Goal: Information Seeking & Learning: Learn about a topic

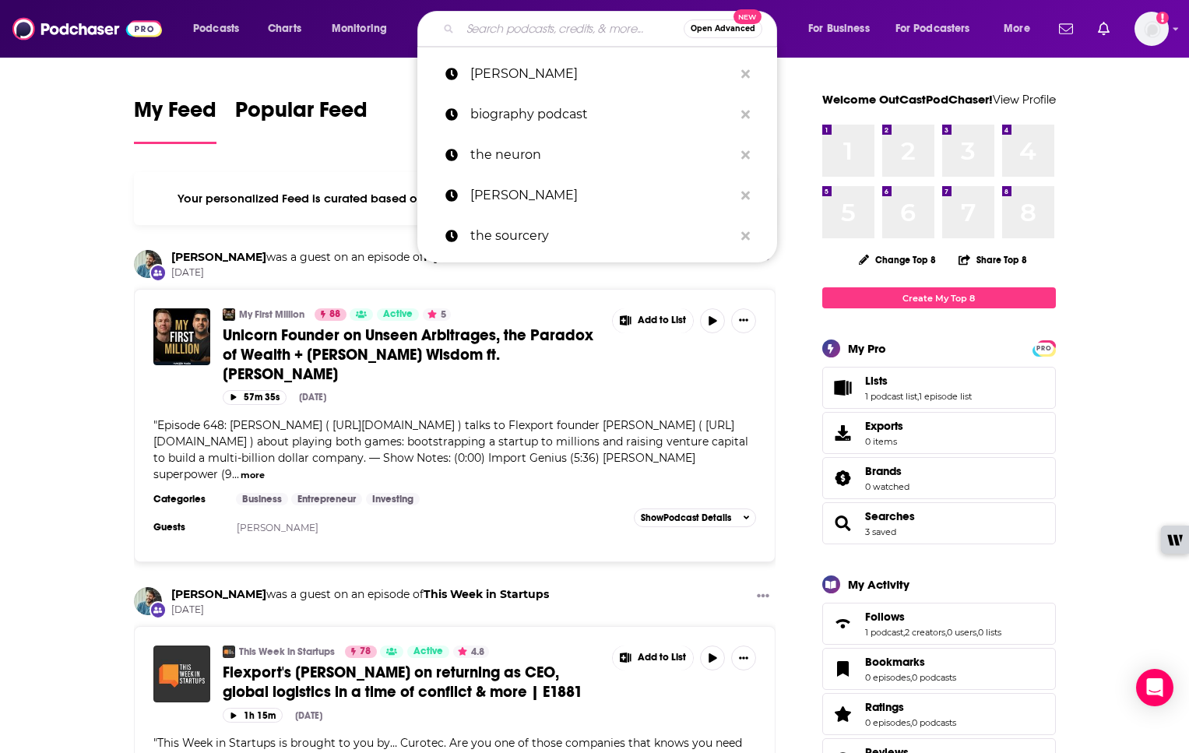
click at [524, 34] on input "Search podcasts, credits, & more..." at bounding box center [571, 28] width 223 height 25
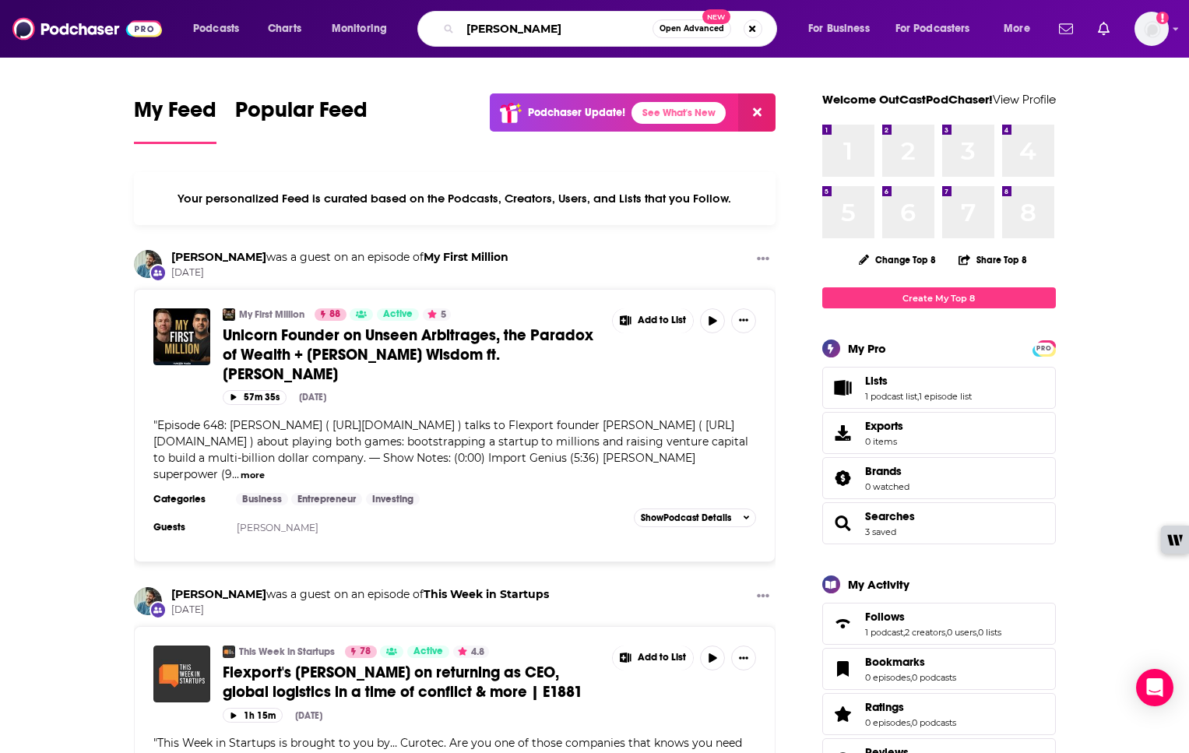
type input "[PERSON_NAME]"
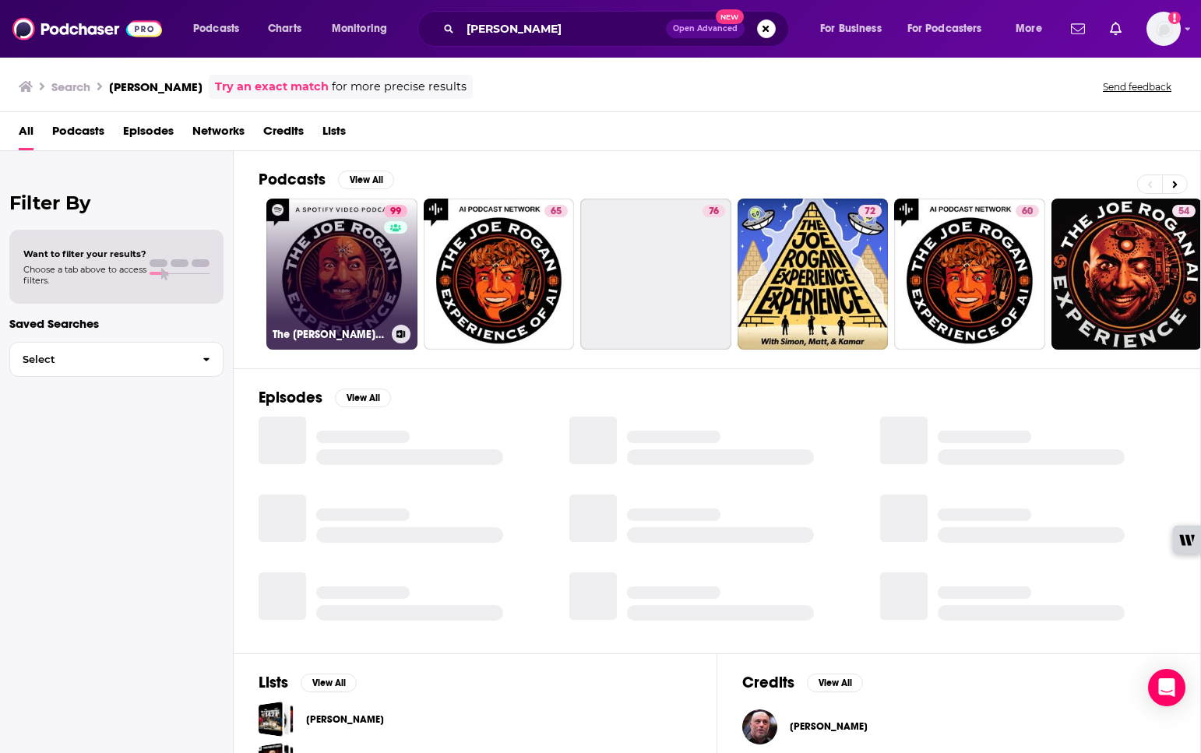
click at [315, 255] on link "99 The [PERSON_NAME] Experience" at bounding box center [341, 274] width 151 height 151
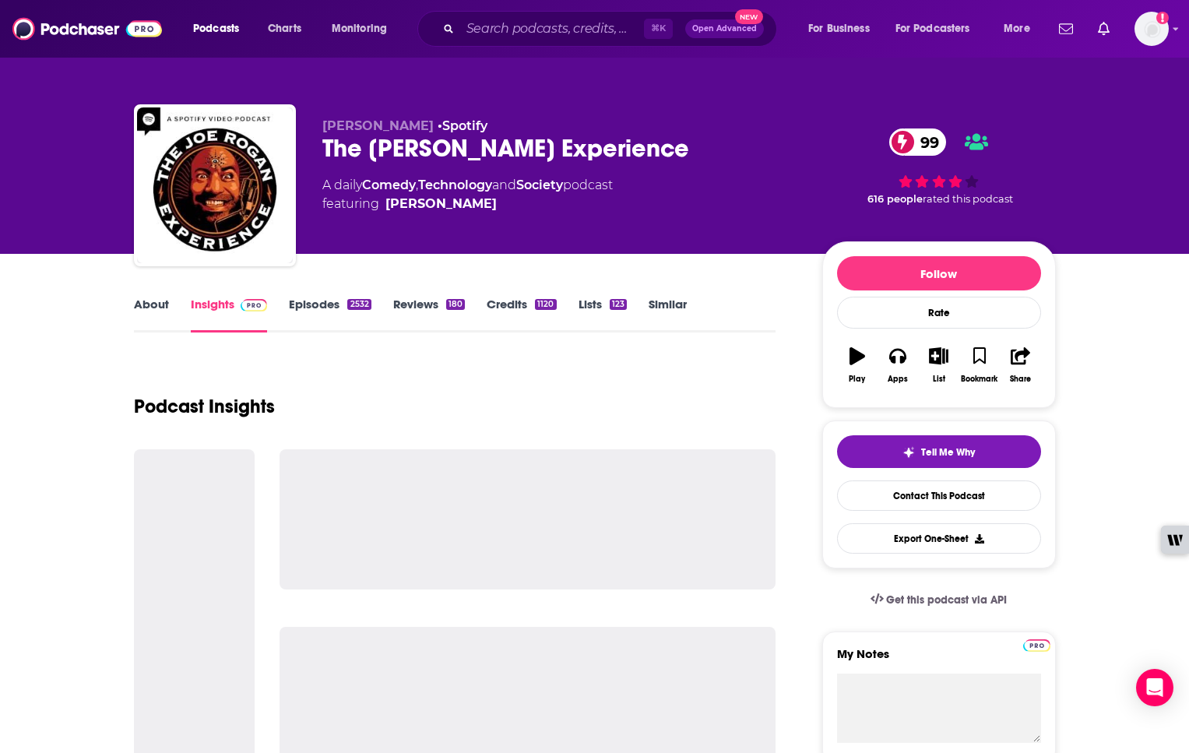
scroll to position [3, 0]
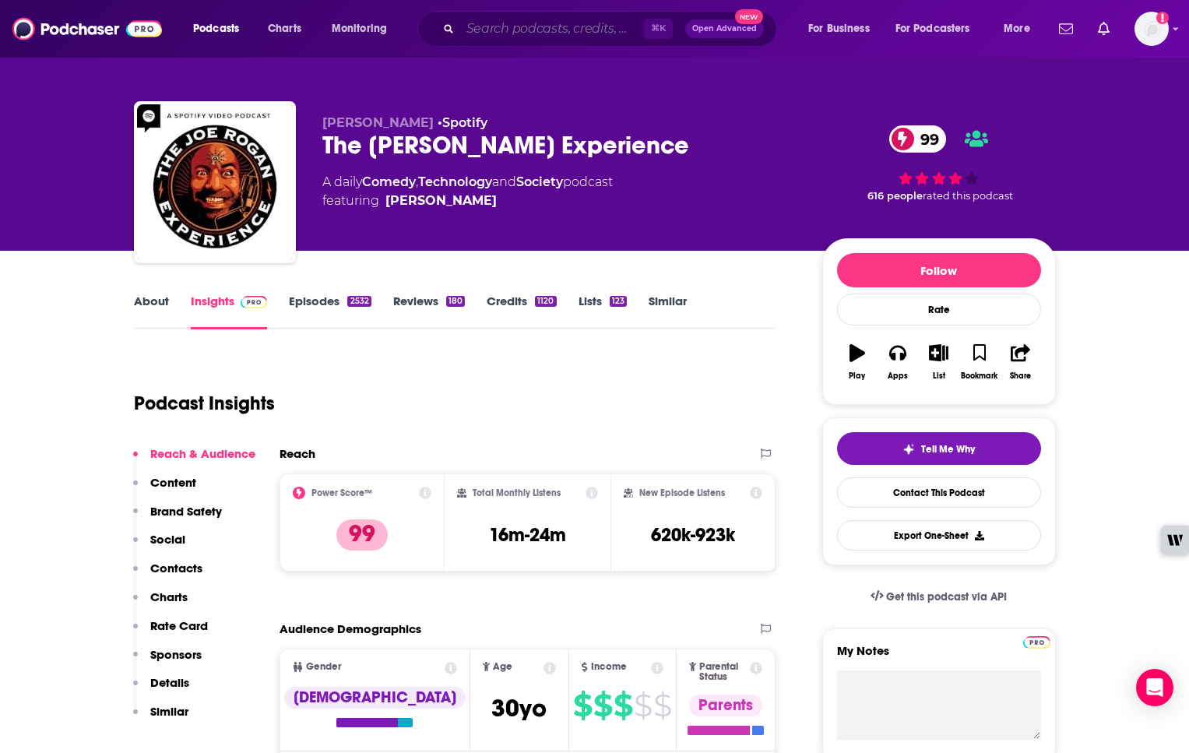
click at [488, 26] on input "Search podcasts, credits, & more..." at bounding box center [552, 28] width 184 height 25
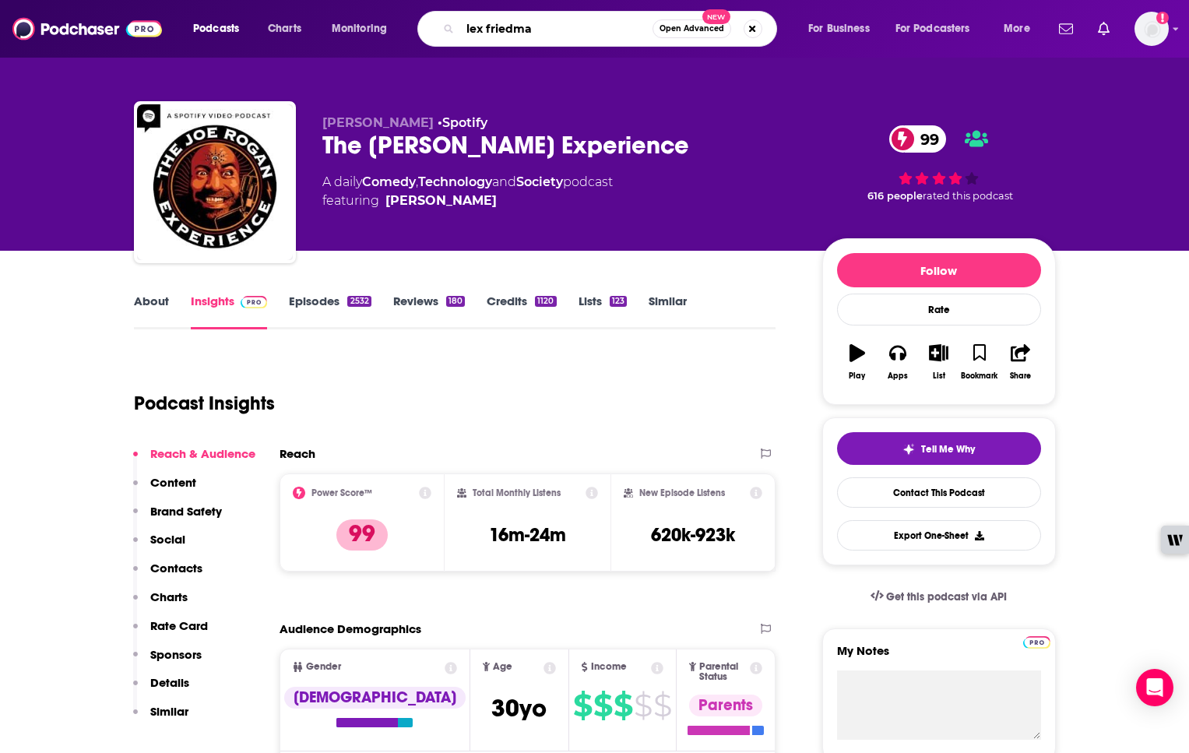
type input "[PERSON_NAME]"
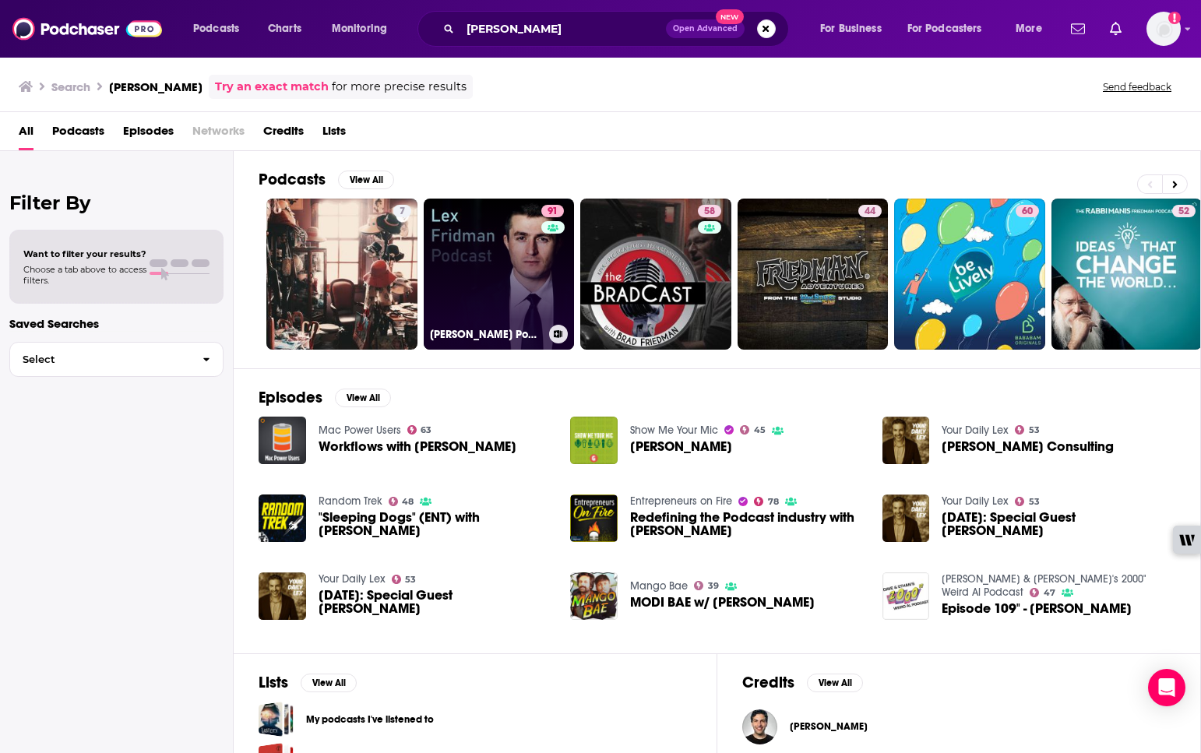
click at [476, 266] on link "91 [PERSON_NAME] Podcast" at bounding box center [499, 274] width 151 height 151
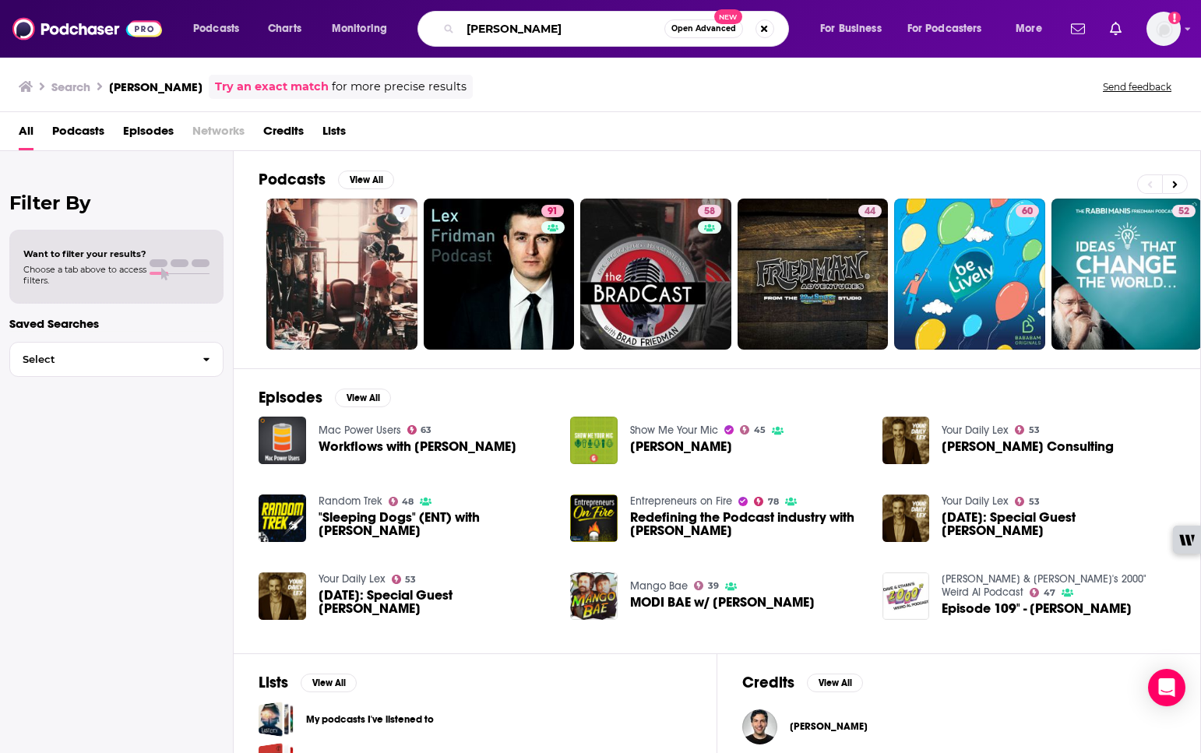
click at [491, 36] on input "[PERSON_NAME]" at bounding box center [562, 28] width 204 height 25
drag, startPoint x: 544, startPoint y: 23, endPoint x: 423, endPoint y: 29, distance: 121.6
click at [423, 29] on div "[PERSON_NAME] Open Advanced New" at bounding box center [602, 29] width 371 height 36
type input "diary of a ceo"
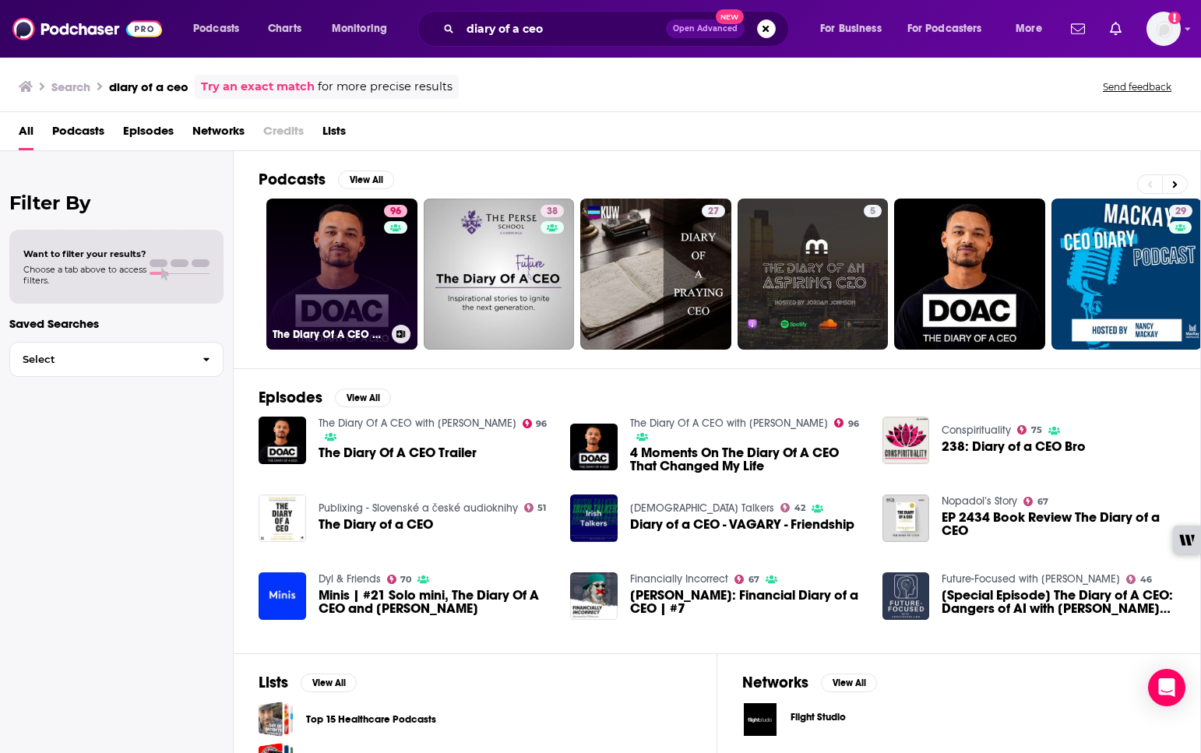
click at [357, 295] on link "96 The Diary Of A CEO with [PERSON_NAME]" at bounding box center [341, 274] width 151 height 151
